Goal: Task Accomplishment & Management: Use online tool/utility

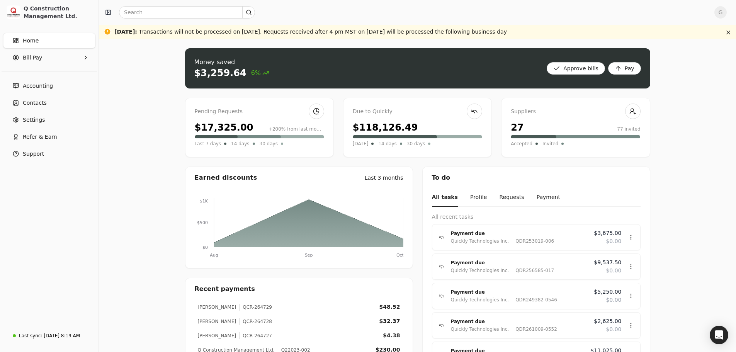
click at [257, 113] on div "Pending Requests" at bounding box center [259, 111] width 129 height 8
click at [312, 109] on link at bounding box center [316, 111] width 15 height 15
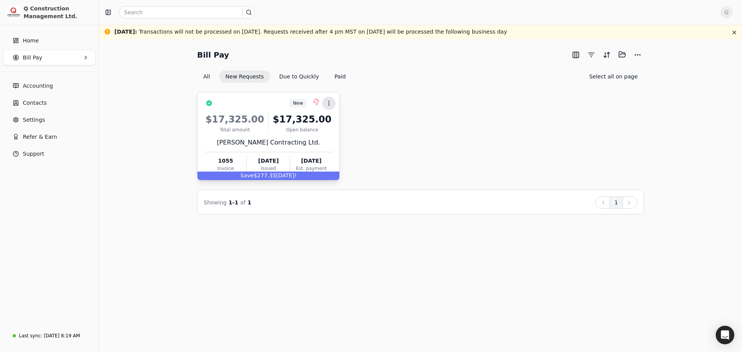
click at [327, 102] on icon at bounding box center [329, 103] width 6 height 6
click at [328, 118] on li "Open" at bounding box center [365, 122] width 95 height 14
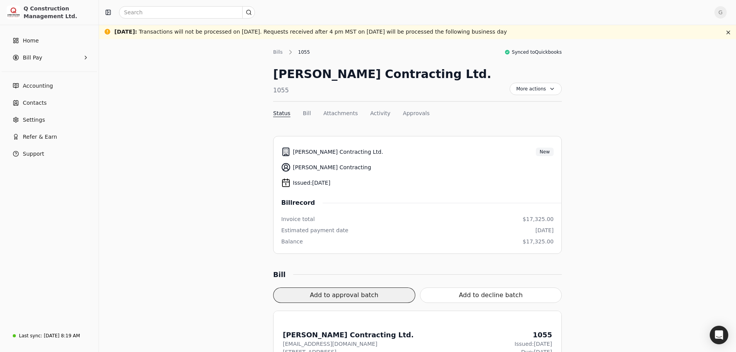
click at [341, 295] on button "Add to approval batch" at bounding box center [344, 294] width 142 height 15
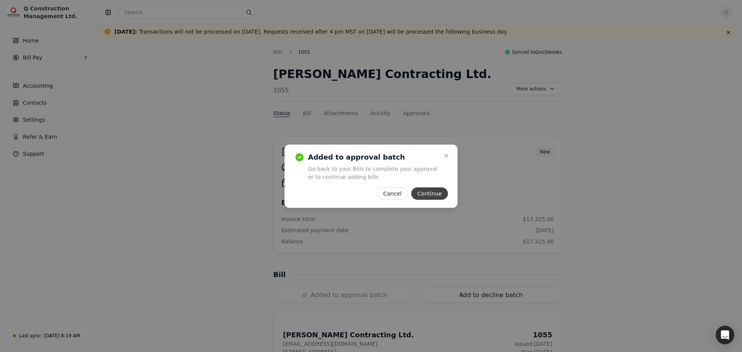
click at [419, 196] on button "Continue" at bounding box center [429, 193] width 37 height 12
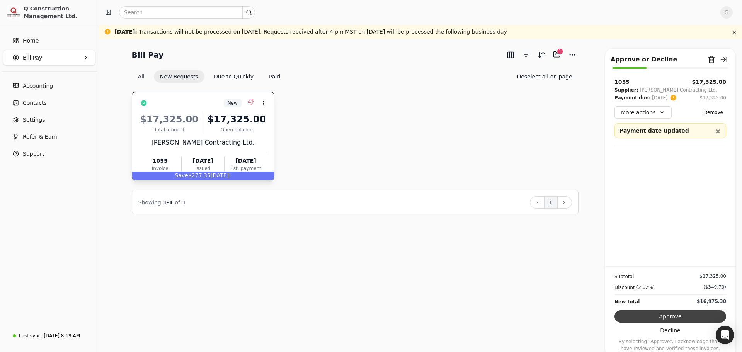
click at [668, 314] on button "Approve" at bounding box center [670, 316] width 112 height 12
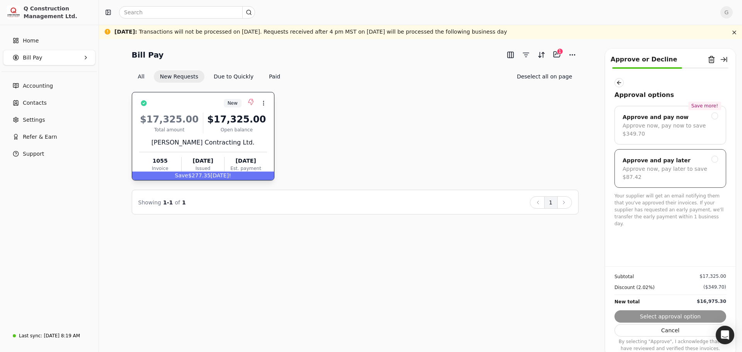
click at [657, 165] on div "Approve now, pay later to save $87.42" at bounding box center [669, 173] width 95 height 16
click at [666, 319] on button "Submit approval" at bounding box center [670, 316] width 112 height 12
